Goal: Transaction & Acquisition: Subscribe to service/newsletter

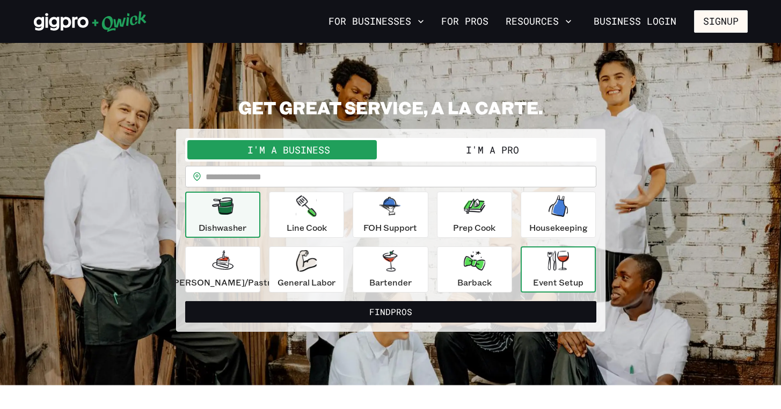
click at [549, 274] on div "Event Setup" at bounding box center [558, 269] width 50 height 39
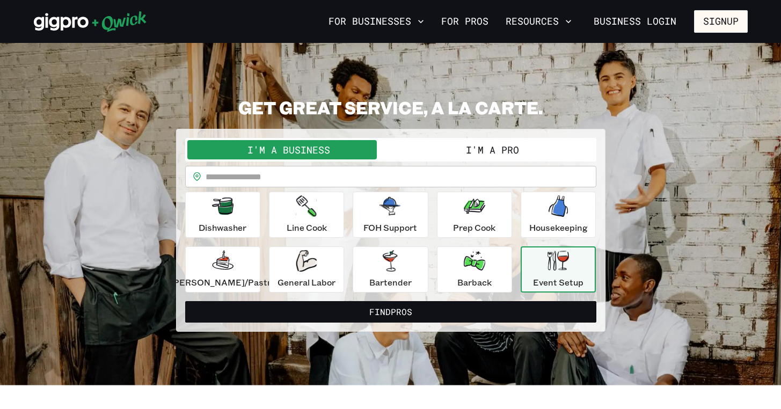
click at [492, 152] on button "I'm a Pro" at bounding box center [492, 149] width 203 height 19
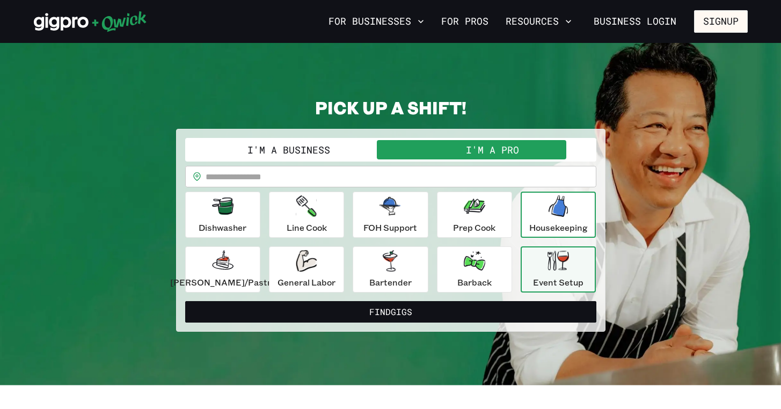
click at [551, 236] on button "Housekeeping" at bounding box center [558, 215] width 75 height 46
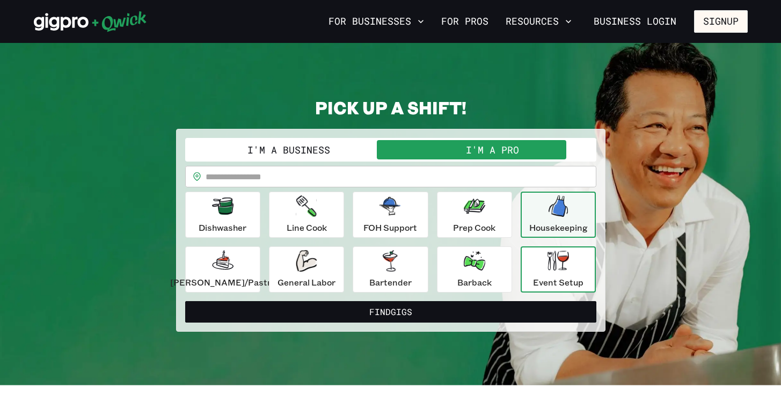
click at [547, 261] on icon "button" at bounding box center [557, 261] width 21 height 20
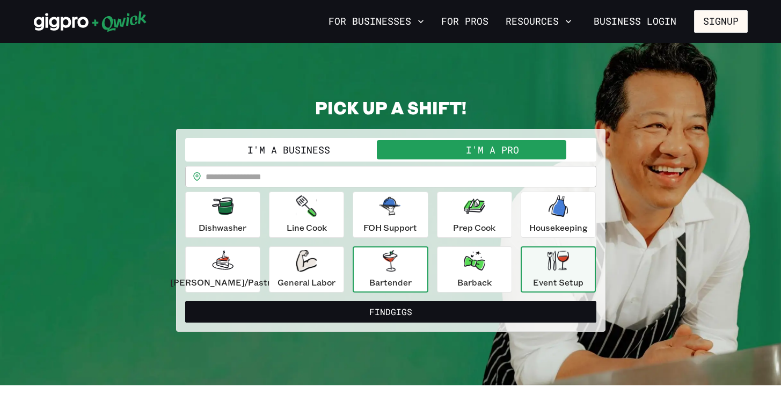
click at [393, 275] on div "Bartender" at bounding box center [390, 269] width 42 height 39
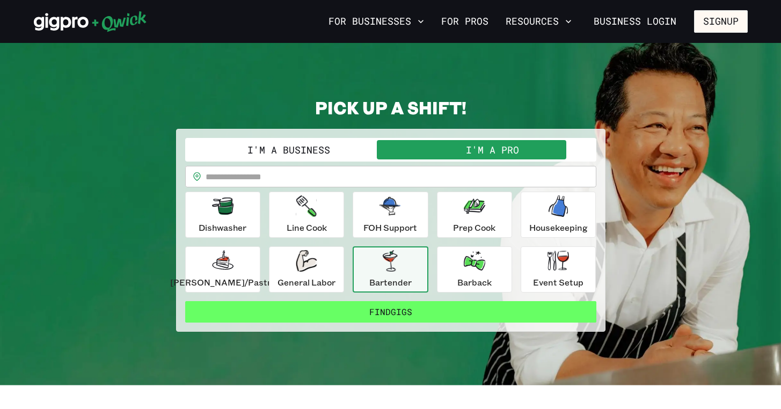
click at [404, 311] on button "Find Gigs" at bounding box center [390, 311] width 411 height 21
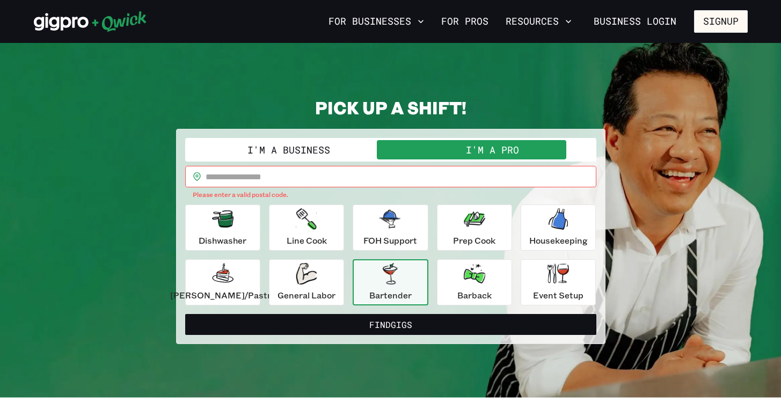
click at [278, 174] on input "text" at bounding box center [401, 176] width 391 height 21
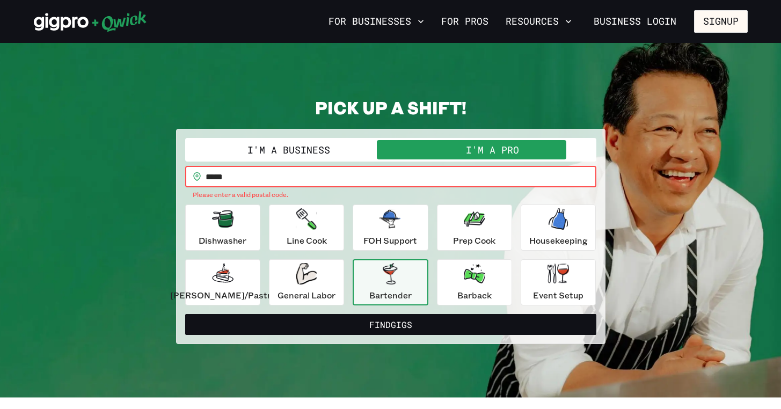
type input "*****"
click at [390, 314] on button "Find Gigs" at bounding box center [390, 324] width 411 height 21
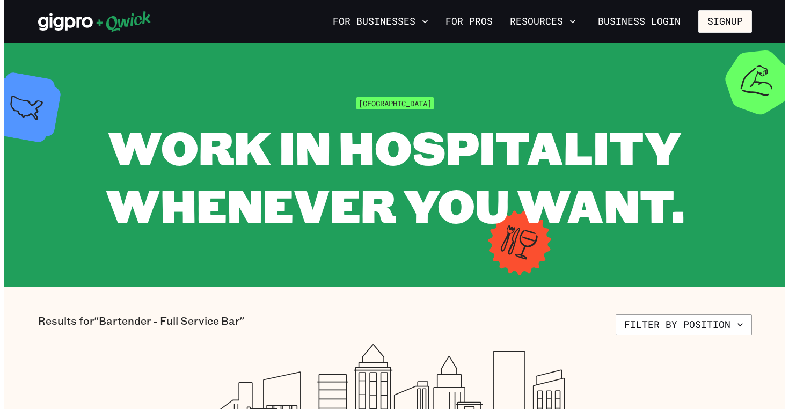
scroll to position [186, 0]
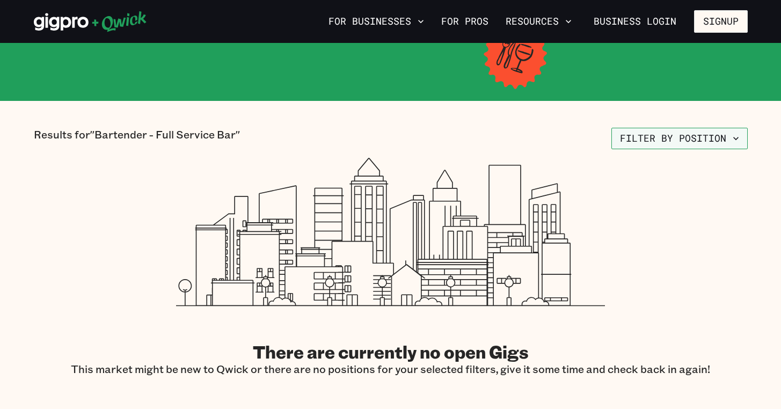
click at [640, 136] on button "Filter by position" at bounding box center [679, 138] width 136 height 21
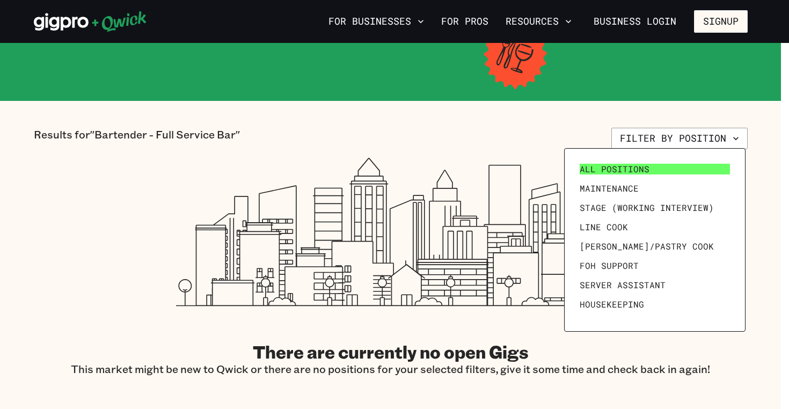
click at [613, 165] on span "All Positions" at bounding box center [615, 169] width 70 height 11
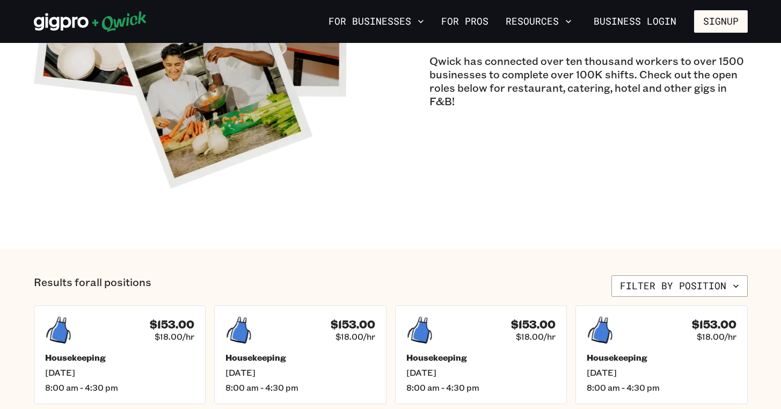
scroll to position [354, 0]
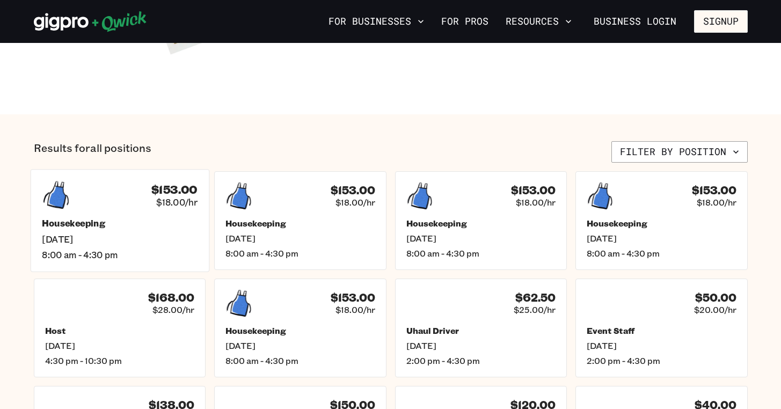
click at [114, 230] on div "Housekeeping [DATE] 8:00 am - 4:30 pm" at bounding box center [120, 239] width 156 height 42
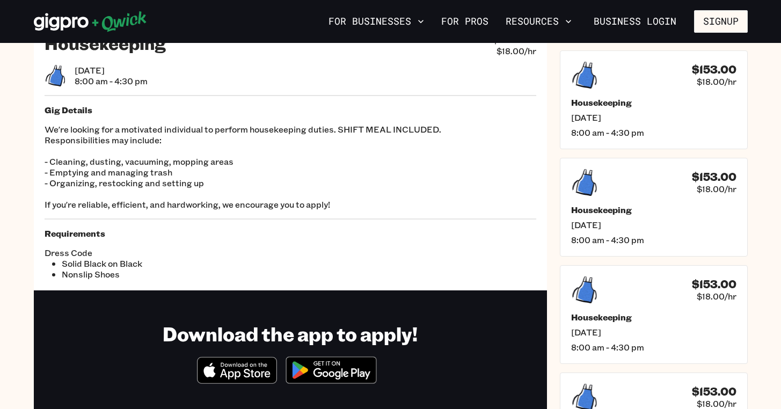
scroll to position [26, 0]
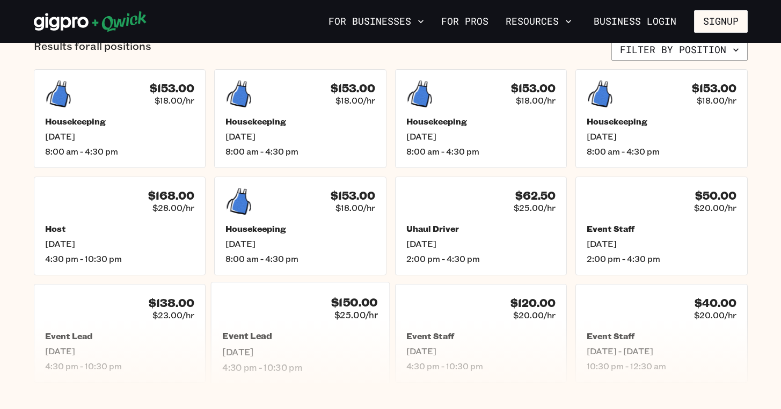
scroll to position [553, 0]
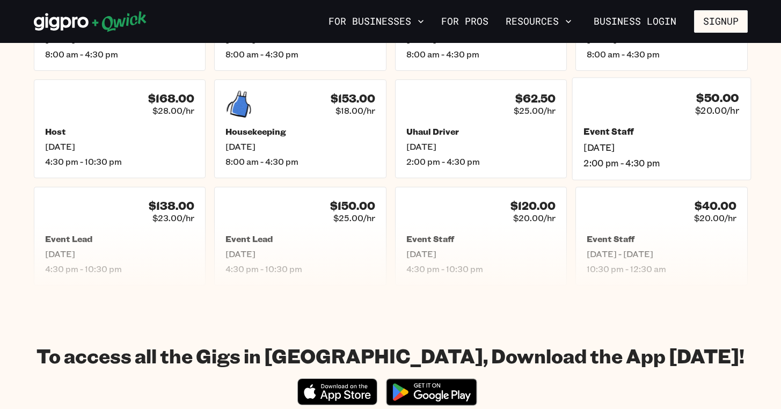
click at [653, 120] on div "$50.00 $20.00/hr Event Staff [DATE] 2:00 pm - 4:30 pm" at bounding box center [661, 128] width 179 height 103
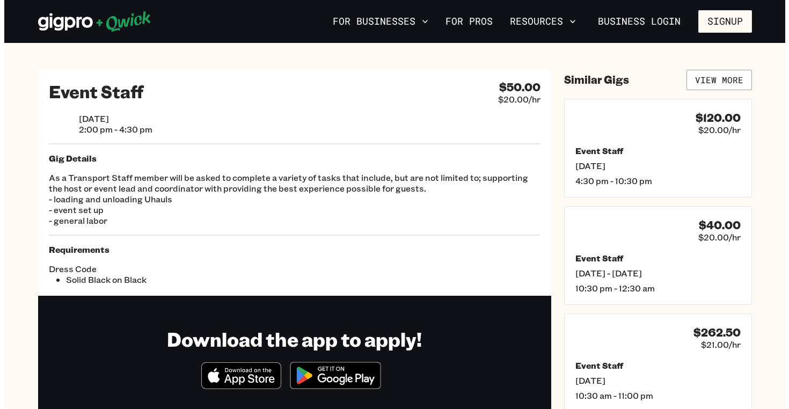
scroll to position [553, 0]
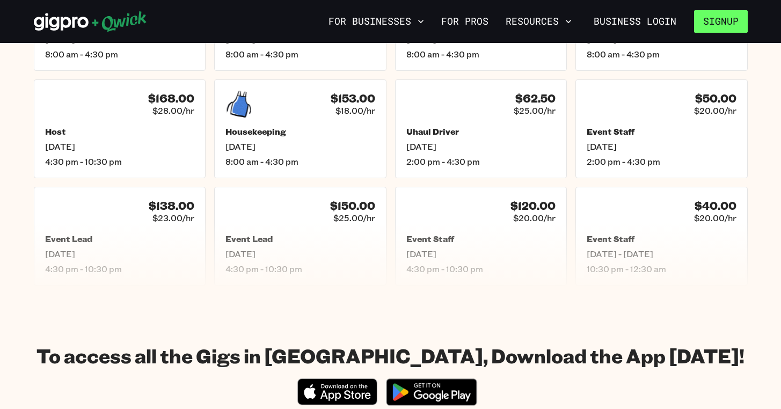
click at [707, 19] on button "Signup" at bounding box center [721, 21] width 54 height 23
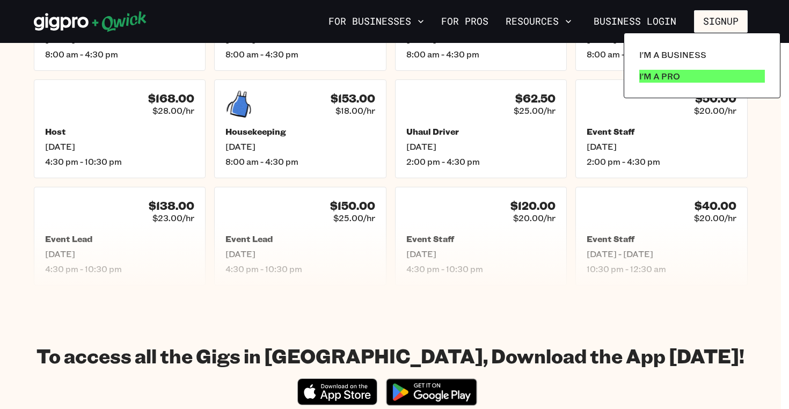
click at [663, 77] on p "I'm a Pro" at bounding box center [659, 76] width 41 height 13
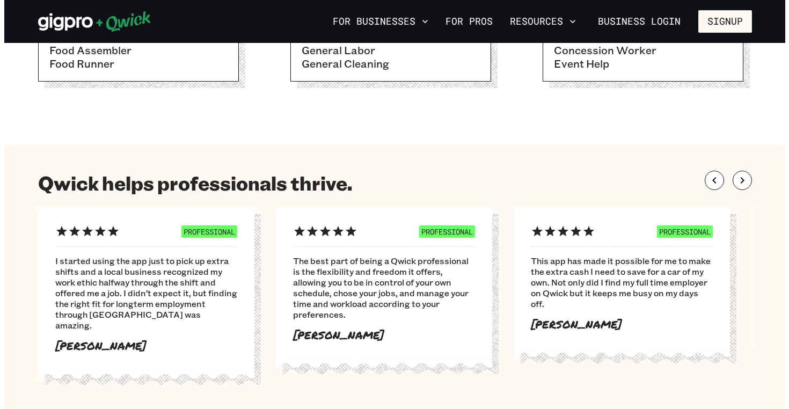
scroll to position [310, 0]
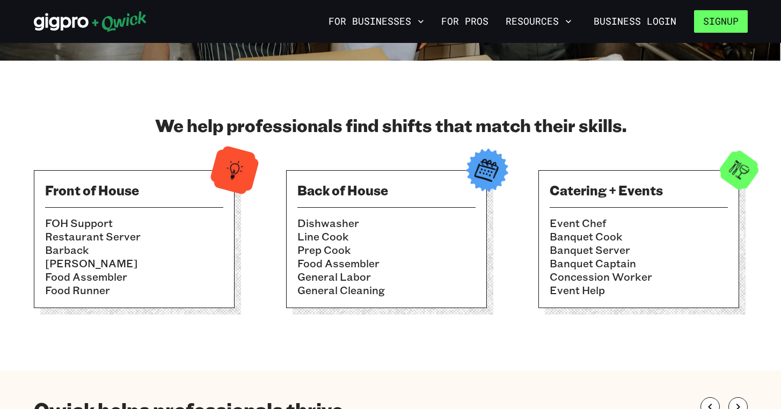
click at [716, 32] on button "Signup" at bounding box center [721, 21] width 54 height 23
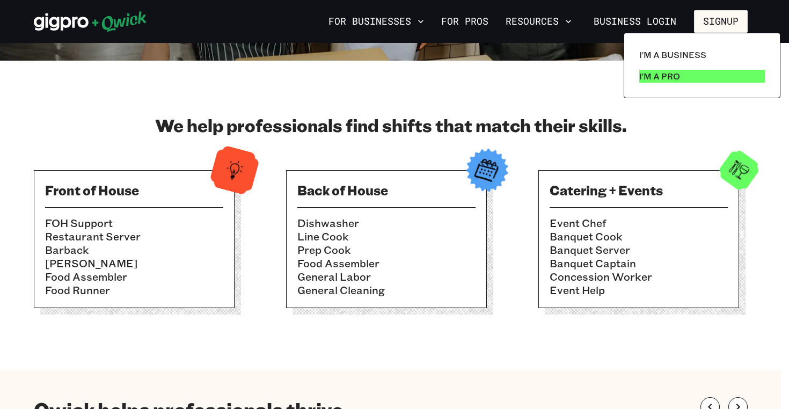
click at [655, 77] on p "I'm a Pro" at bounding box center [659, 76] width 41 height 13
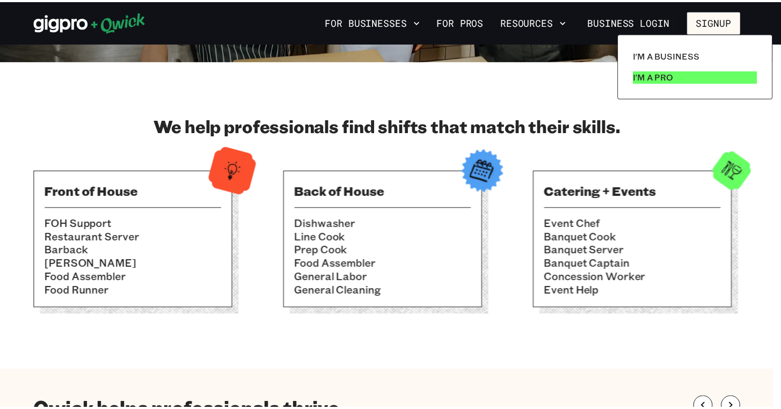
scroll to position [0, 0]
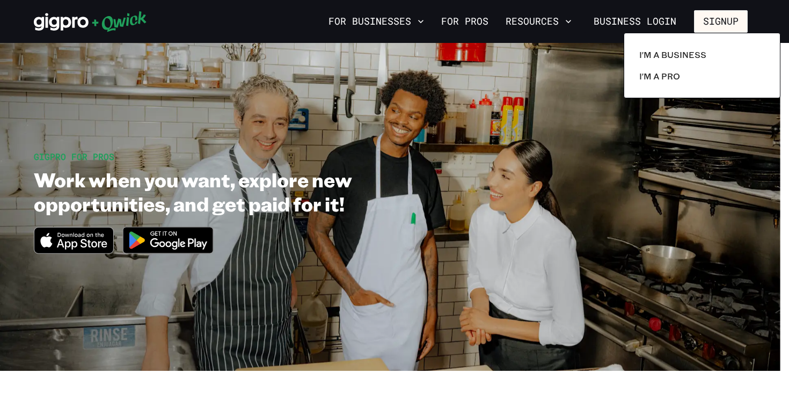
click at [625, 210] on div at bounding box center [394, 204] width 789 height 409
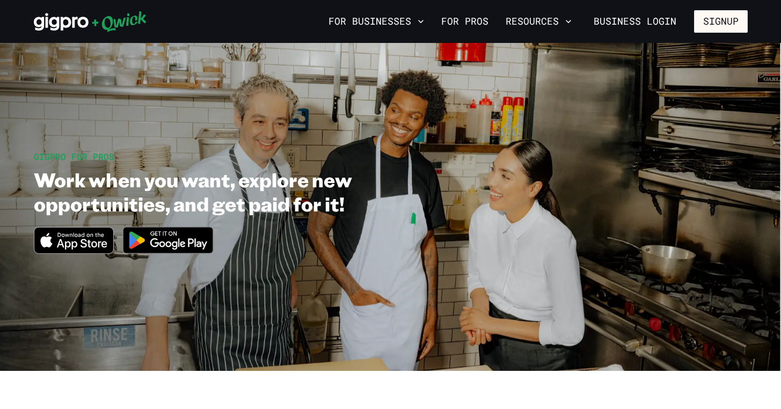
scroll to position [374, 0]
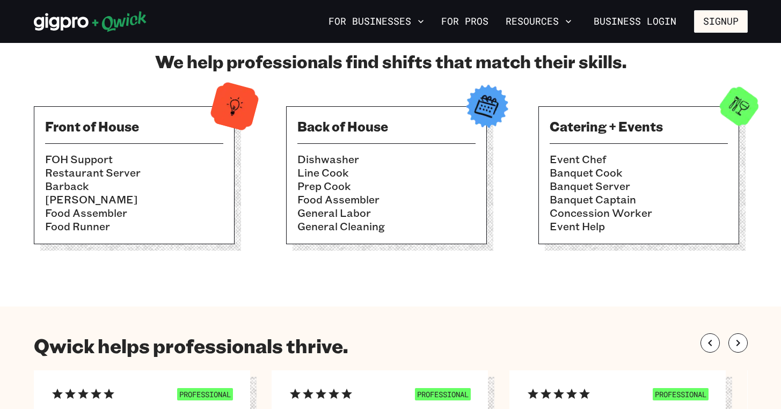
click at [602, 138] on div "Catering + Events Event Chef Banquet Cook Banquet Server Banquet Captain Conces…" at bounding box center [638, 175] width 201 height 138
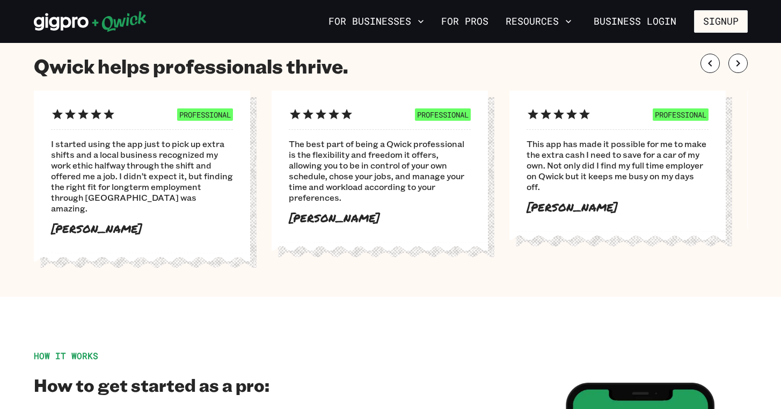
scroll to position [0, 0]
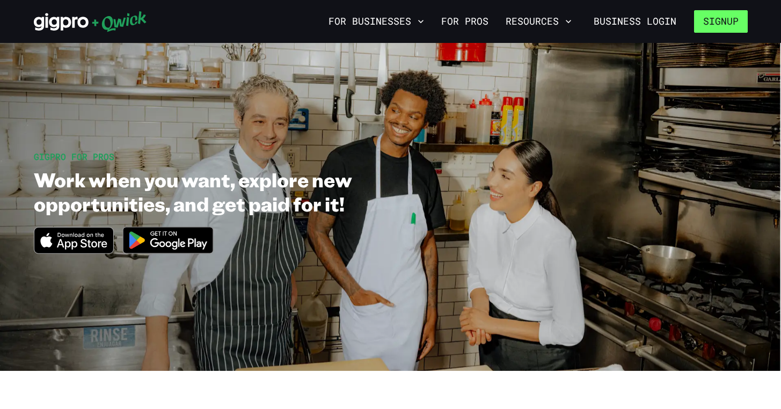
click at [720, 20] on button "Signup" at bounding box center [721, 21] width 54 height 23
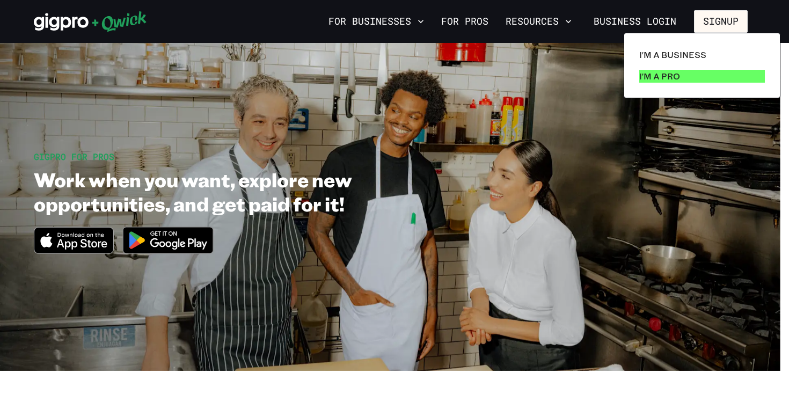
click at [672, 76] on p "I'm a Pro" at bounding box center [659, 76] width 41 height 13
click at [69, 250] on div at bounding box center [394, 204] width 789 height 409
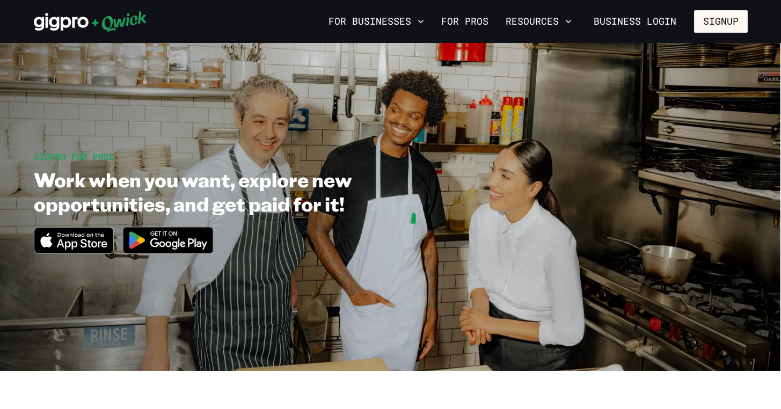
click at [78, 238] on icon "Download on the App Store" at bounding box center [73, 241] width 79 height 26
